Goal: Task Accomplishment & Management: Use online tool/utility

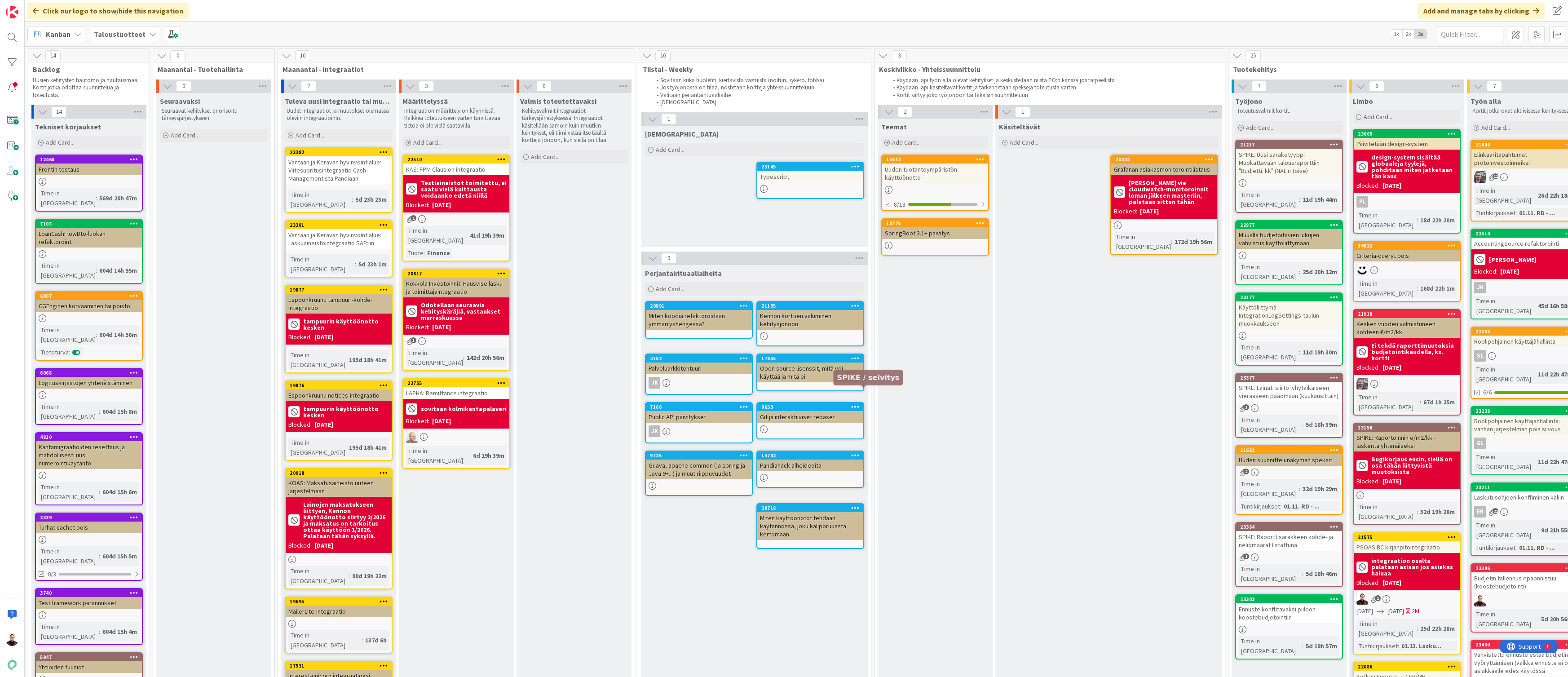
scroll to position [77, 427]
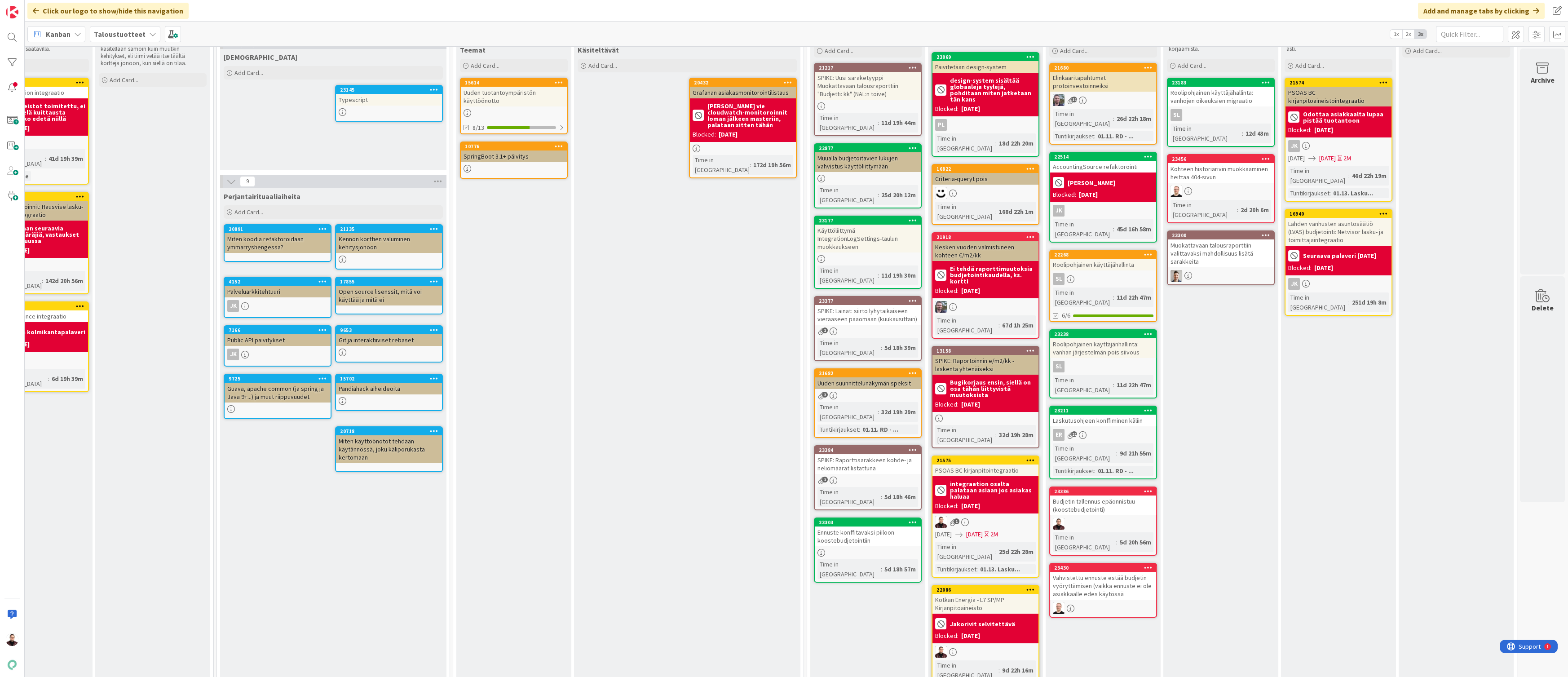
click at [1319, 218] on div "Lahden vanhusten asuntosäätiö (LVAS) budjetointi: Netvisor lasku- ja toimittaja…" at bounding box center [1339, 232] width 106 height 28
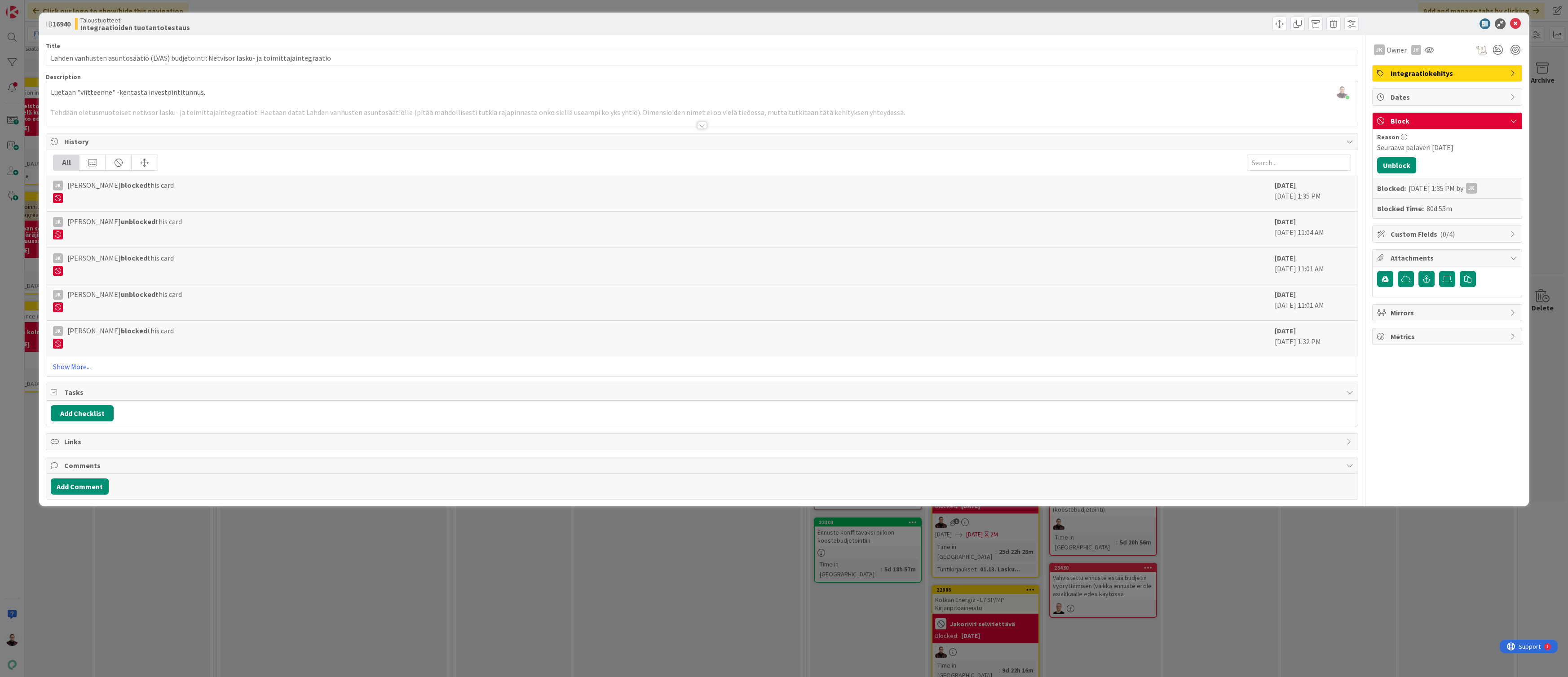
click at [704, 126] on div at bounding box center [702, 126] width 10 height 8
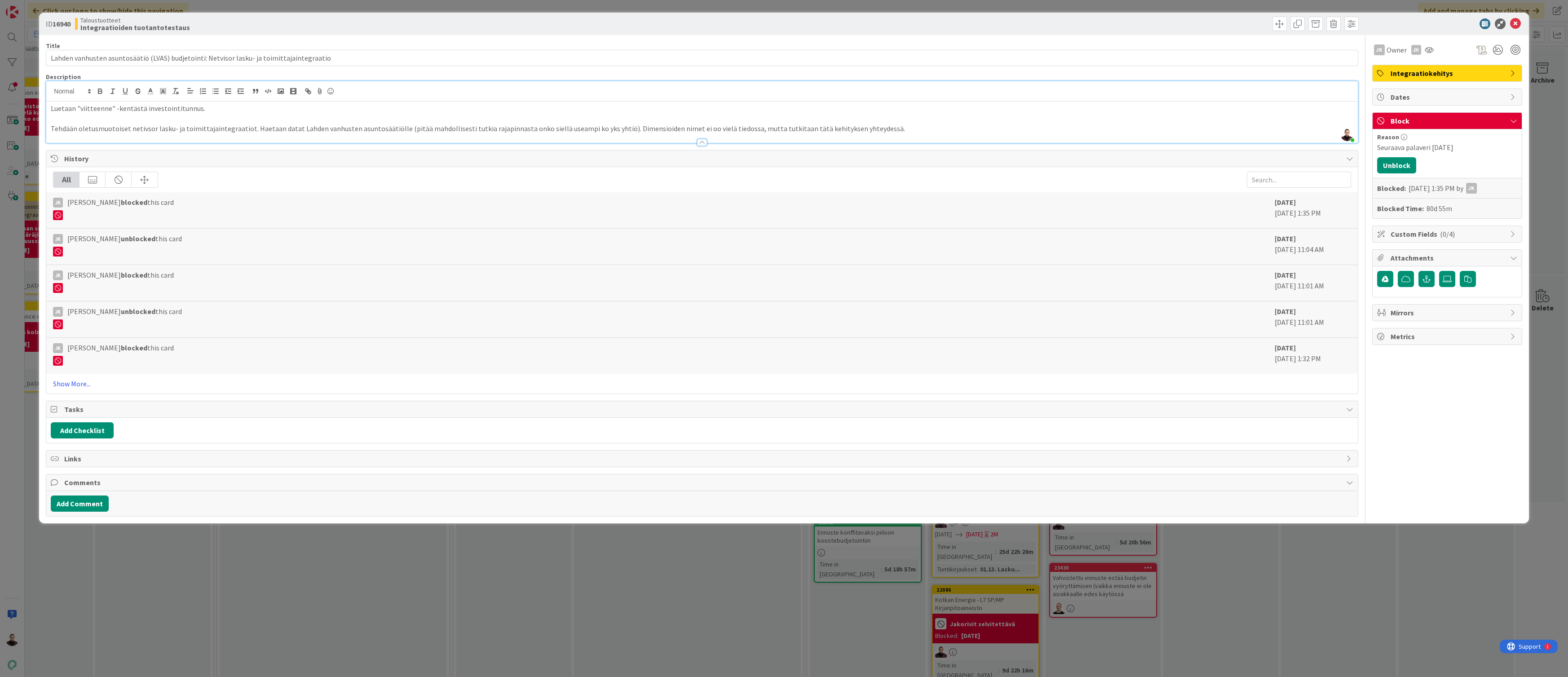
click at [1204, 624] on div "ID 16940 Taloustuotteet Integraatioiden tuotantotestaus Title 90 / 128 Lahden v…" at bounding box center [784, 338] width 1568 height 677
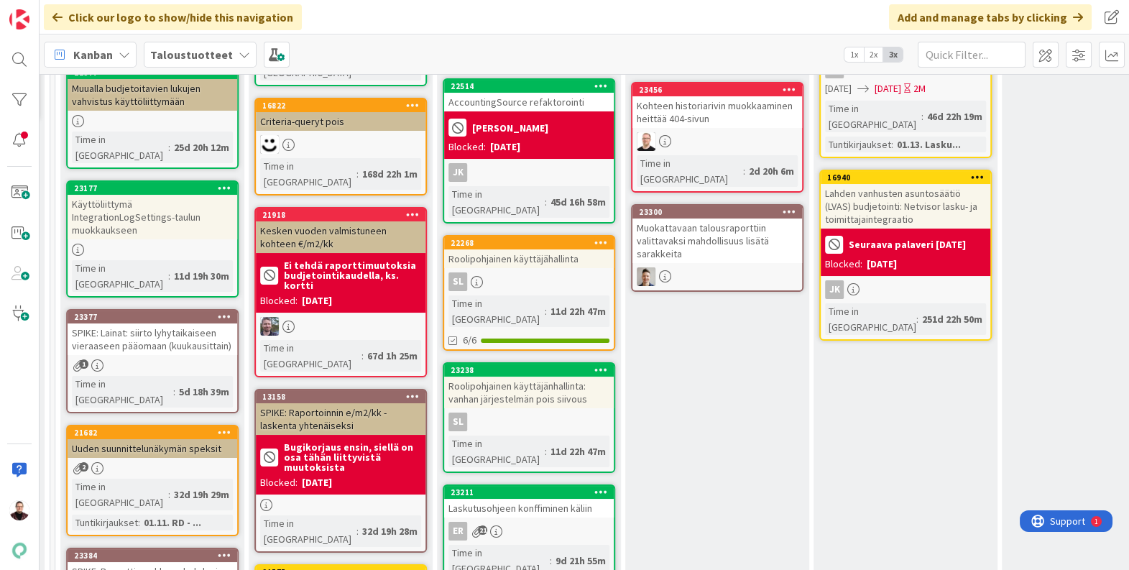
scroll to position [288, 1910]
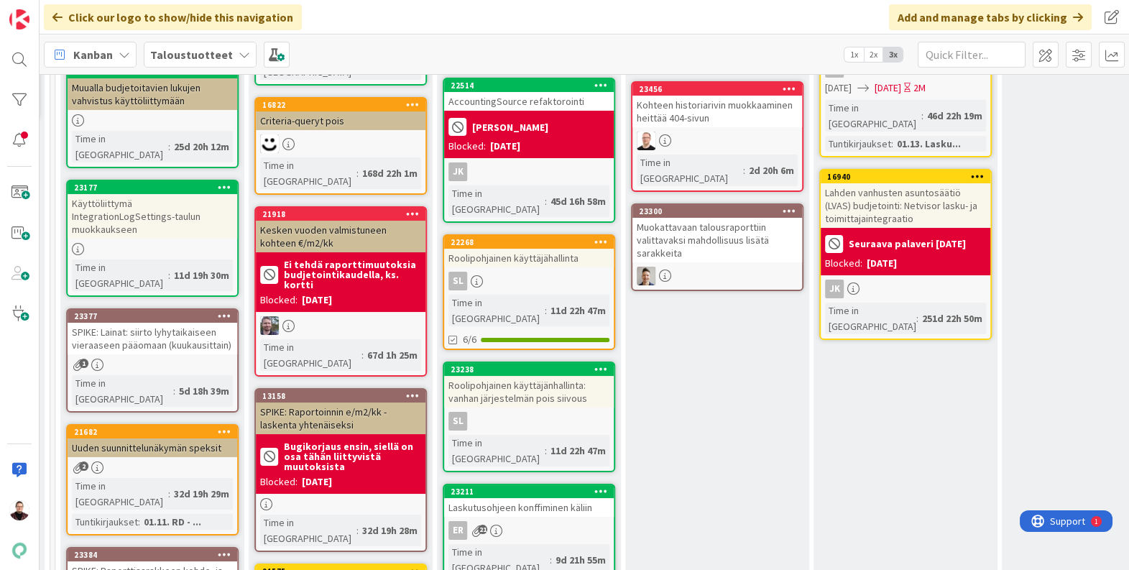
click at [898, 239] on b "Seuraava palaveri [DATE]" at bounding box center [907, 244] width 117 height 10
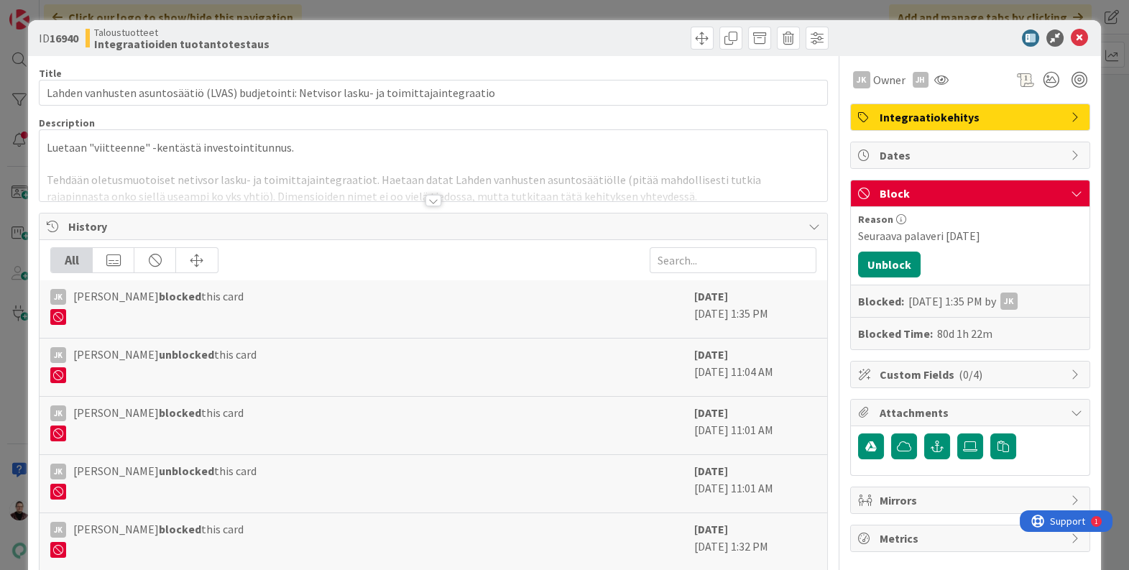
click at [990, 194] on span "Block" at bounding box center [972, 193] width 184 height 17
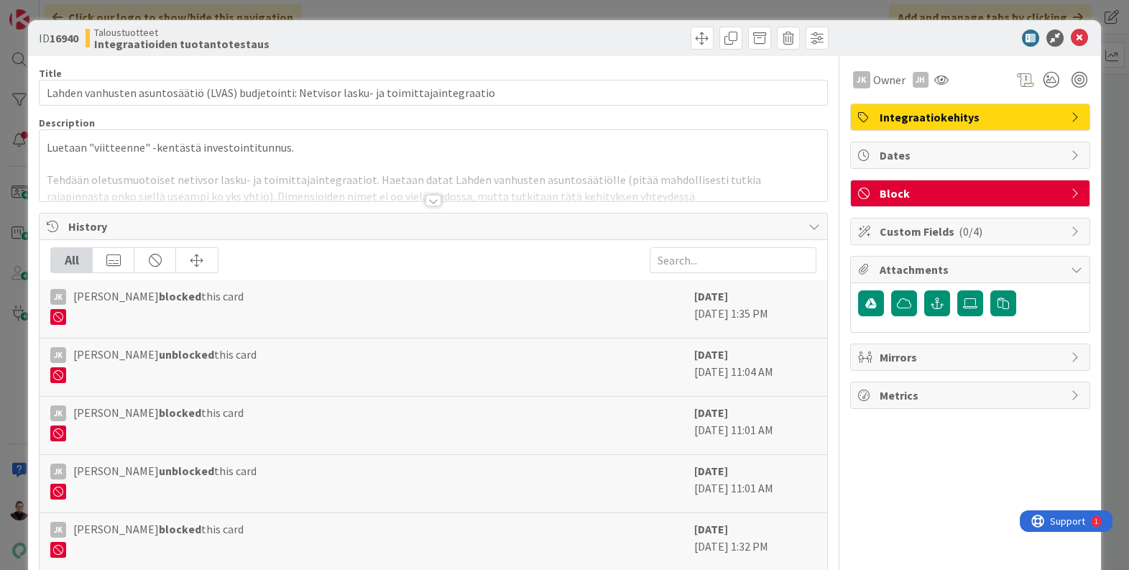
click at [990, 194] on span "Block" at bounding box center [972, 193] width 184 height 17
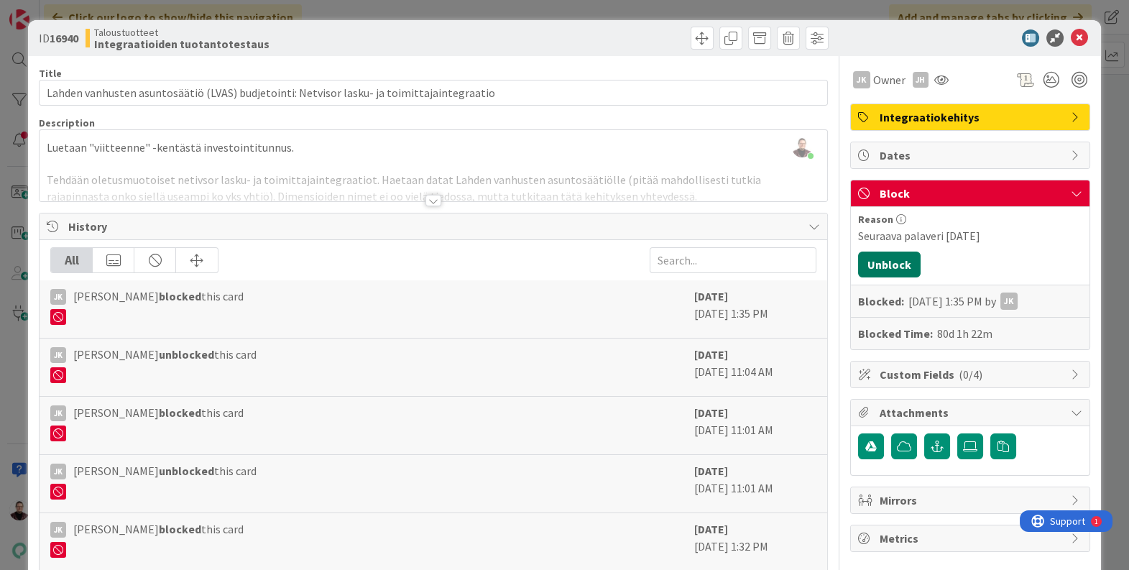
click at [911, 264] on button "Unblock" at bounding box center [889, 265] width 63 height 26
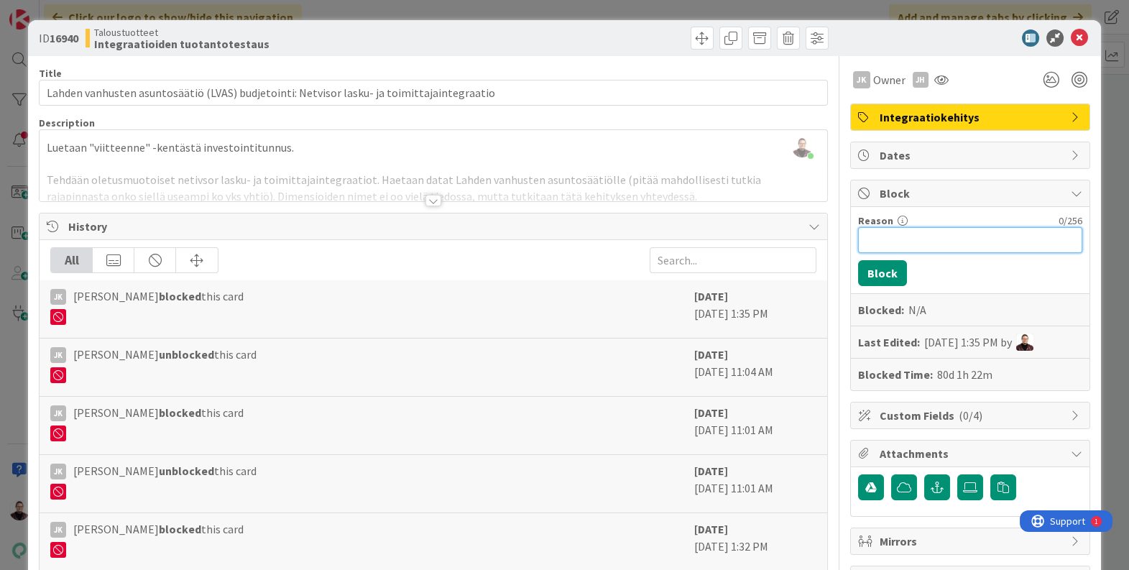
click at [916, 243] on input "Reason" at bounding box center [970, 240] width 224 height 26
type input "a"
type input "palaveri 3.10."
click at [891, 273] on button "Block" at bounding box center [882, 273] width 49 height 26
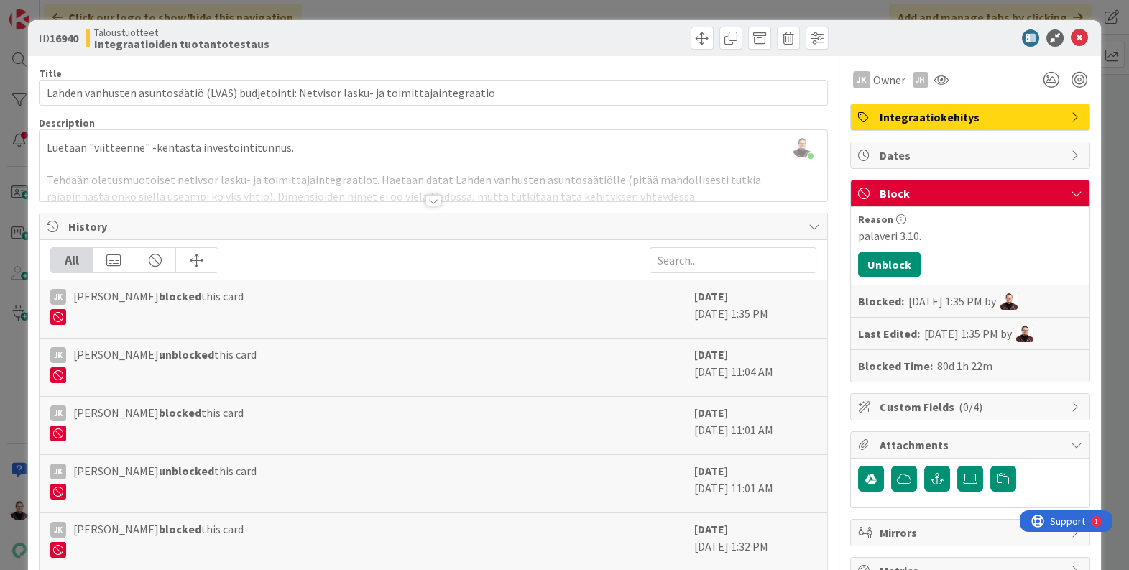
click at [753, 7] on div "ID 16940 Taloustuotteet Integraatioiden tuotantotestaus Title 90 / 128 Lahden v…" at bounding box center [564, 285] width 1129 height 570
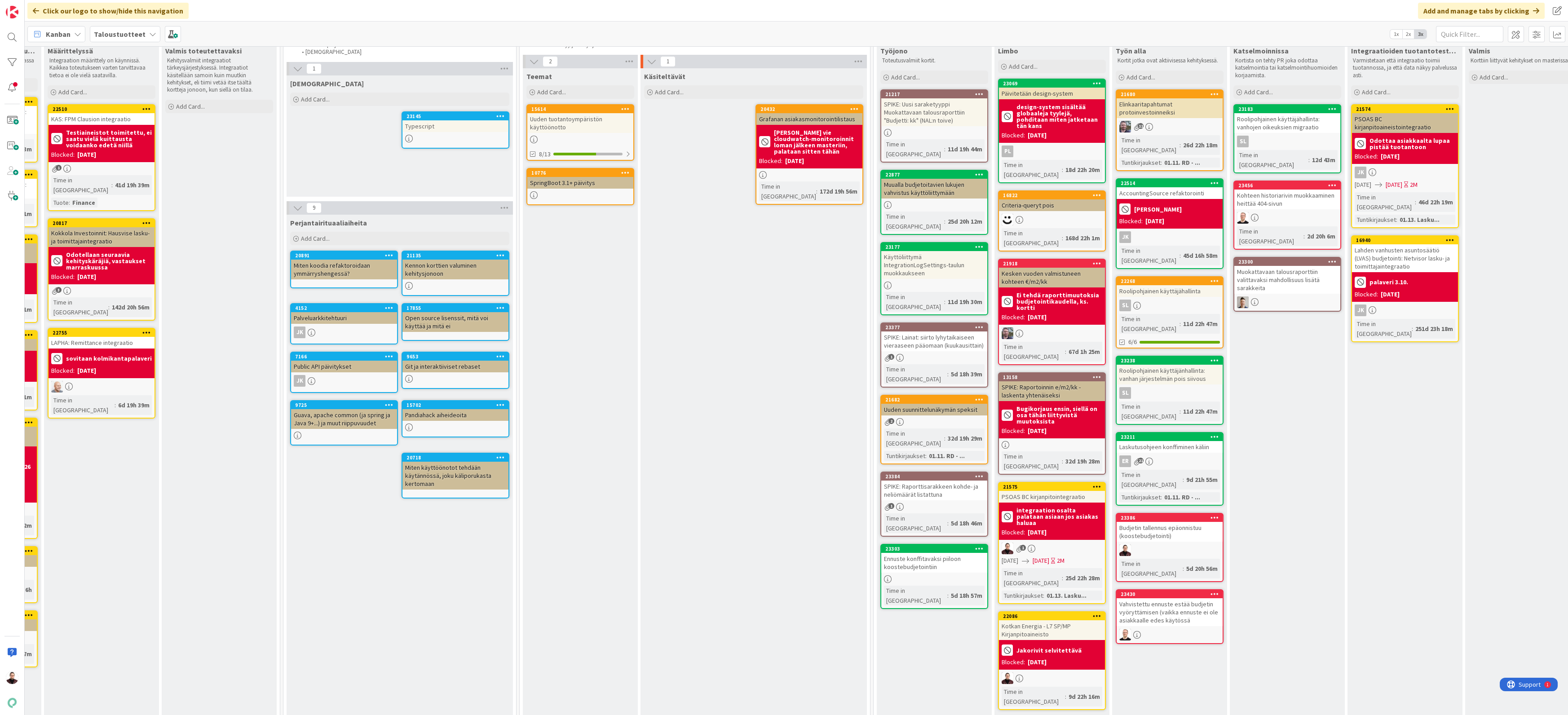
scroll to position [51, 427]
